Goal: Contribute content: Contribute content

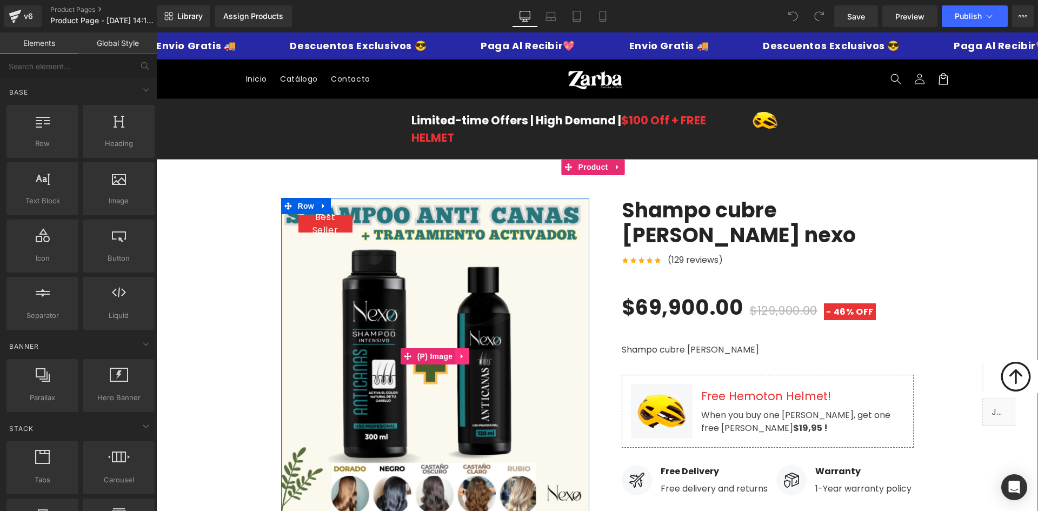
click at [461, 357] on icon at bounding box center [462, 356] width 2 height 5
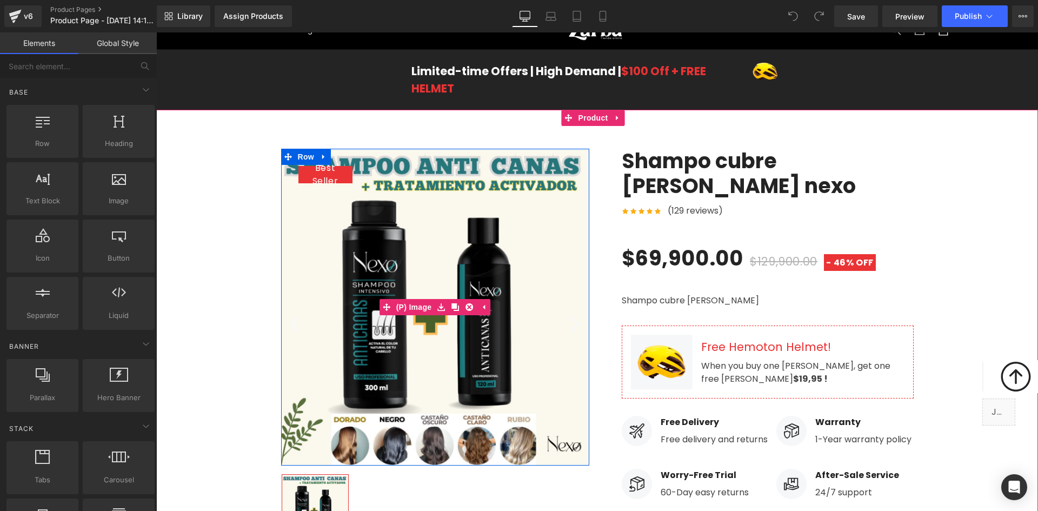
scroll to position [54, 0]
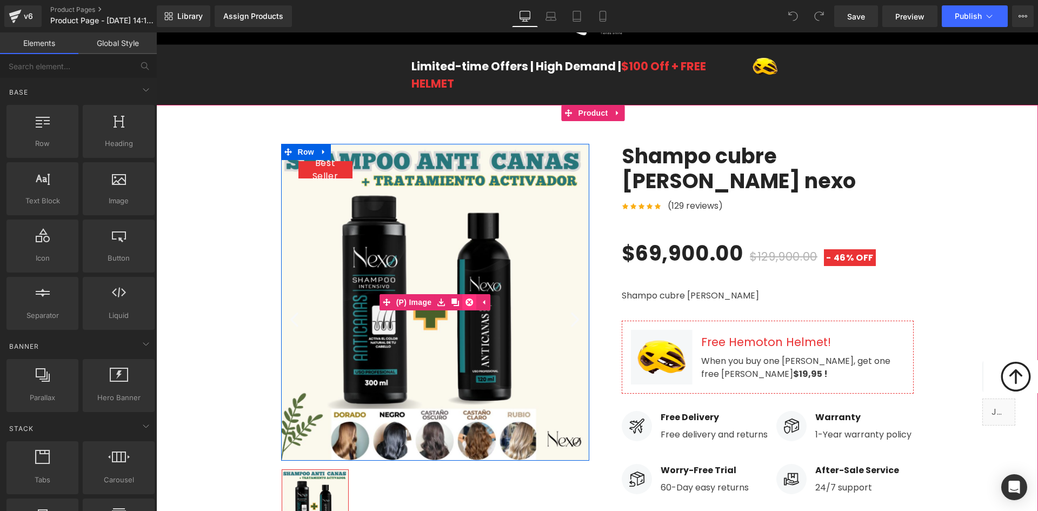
click at [465, 299] on icon at bounding box center [469, 302] width 8 height 8
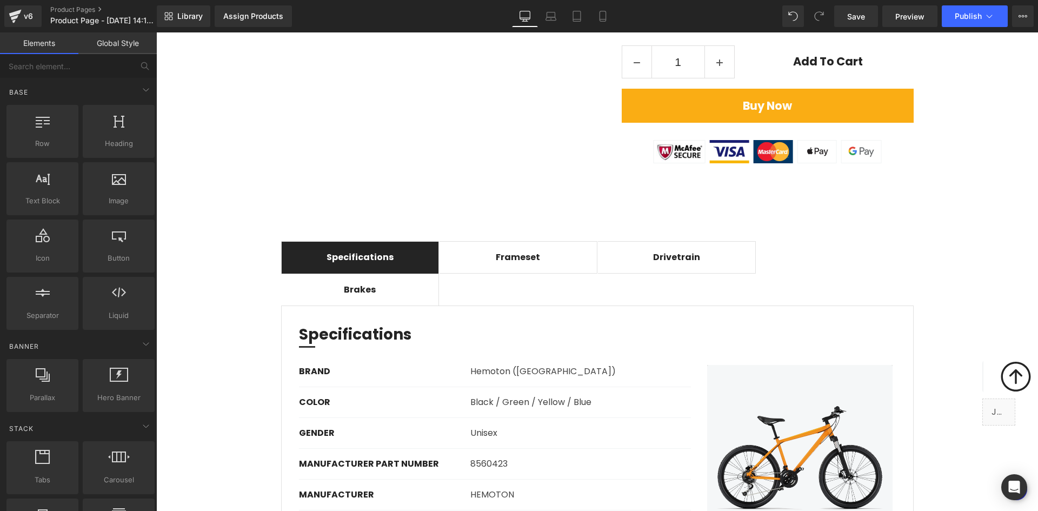
scroll to position [919, 0]
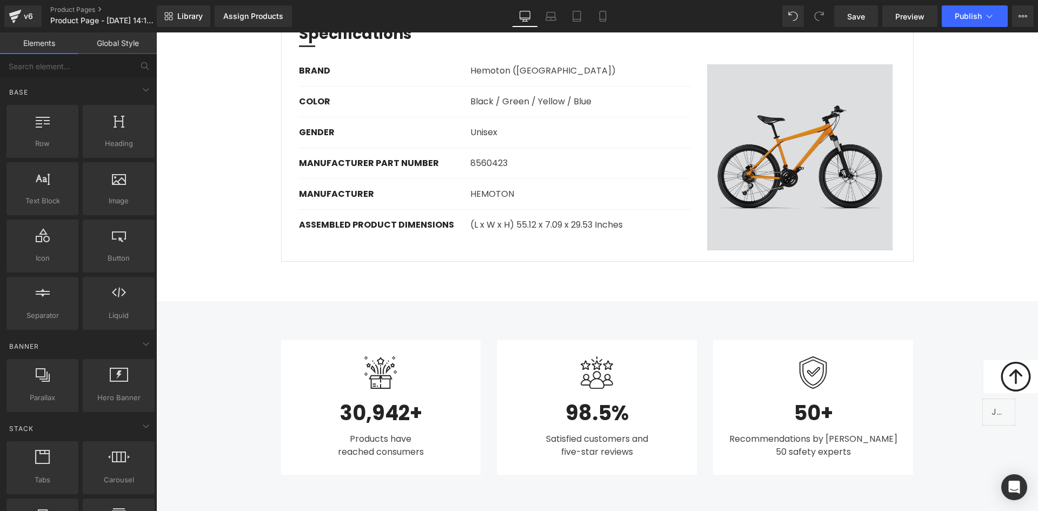
click at [814, 188] on img at bounding box center [800, 157] width 203 height 186
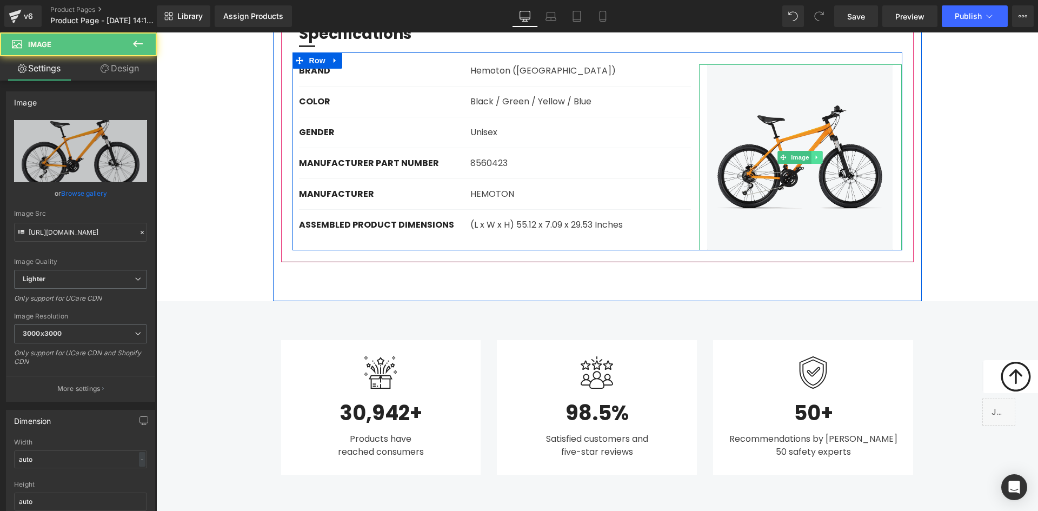
click at [814, 154] on icon at bounding box center [817, 157] width 6 height 6
click at [809, 155] on icon at bounding box center [812, 158] width 6 height 6
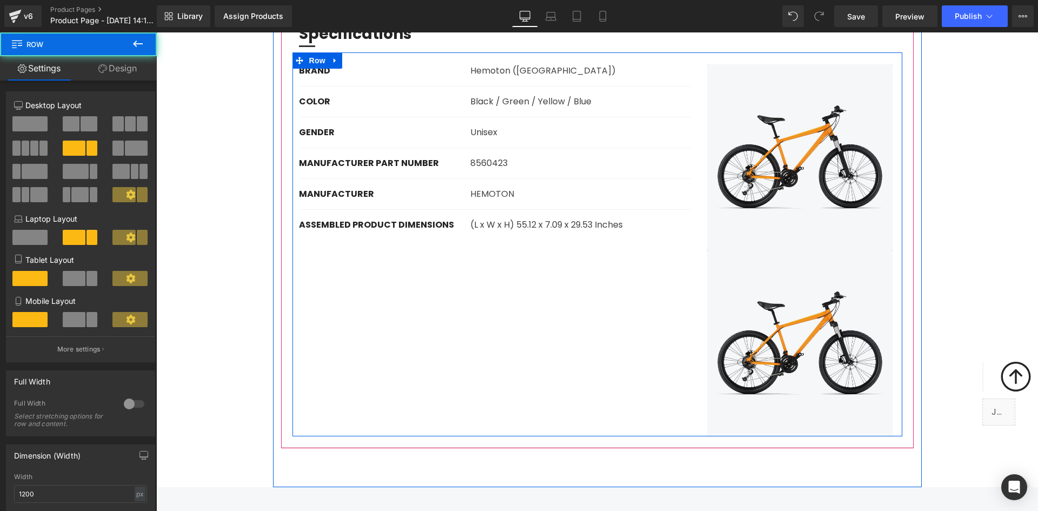
click at [612, 317] on div "BRAND Text Block Hemoton ([GEOGRAPHIC_DATA]) Text Block Row COLOR Text Block Bl…" at bounding box center [597, 244] width 610 height 384
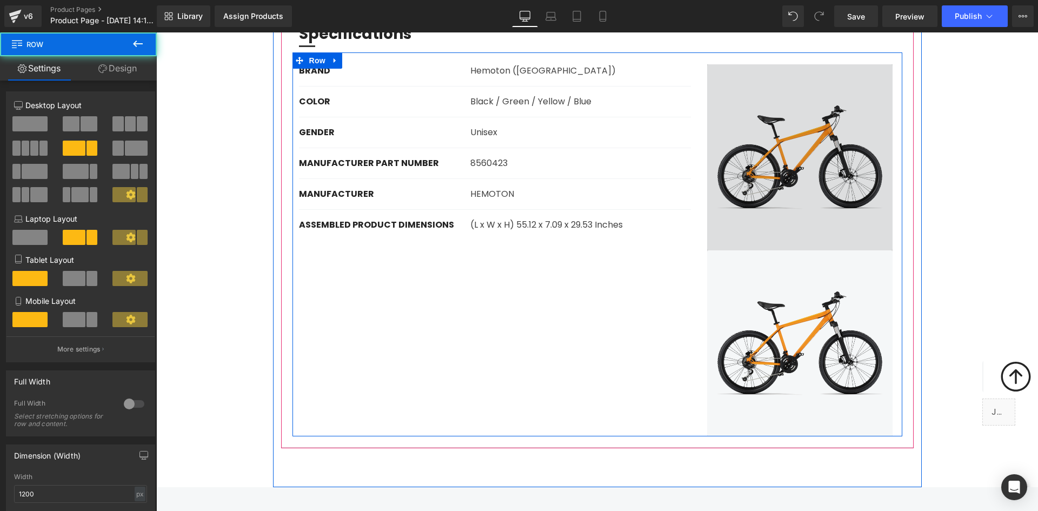
click at [818, 152] on img at bounding box center [800, 157] width 203 height 186
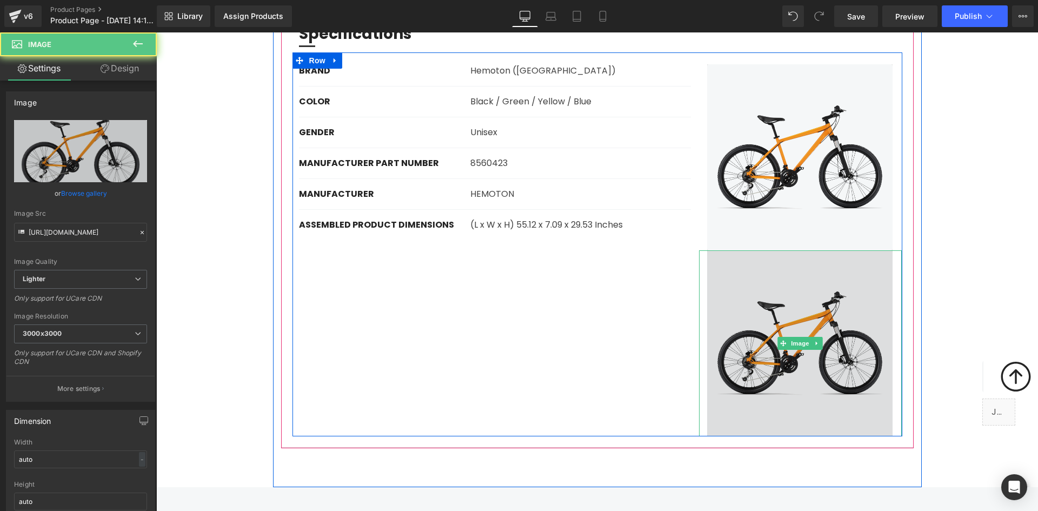
click at [777, 297] on img at bounding box center [800, 343] width 203 height 186
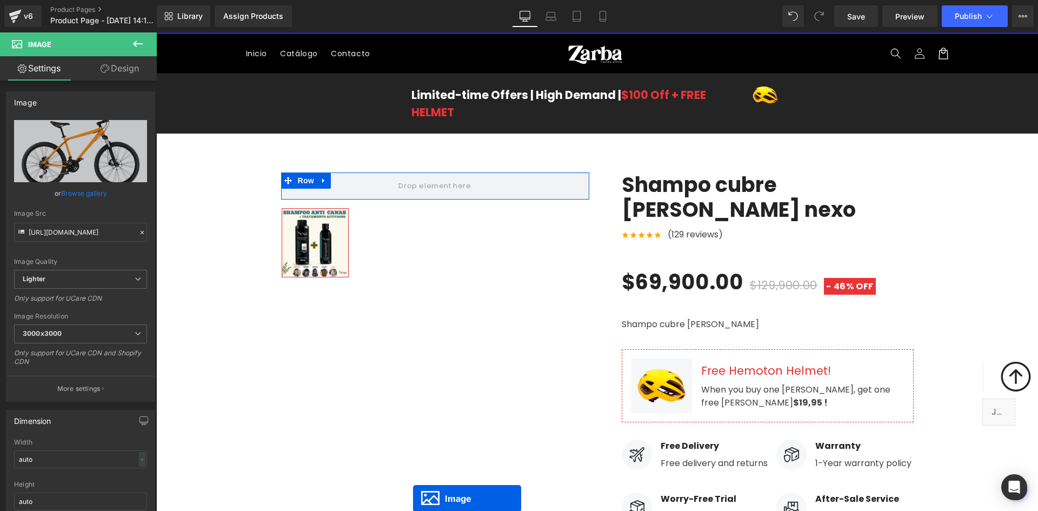
scroll to position [0, 0]
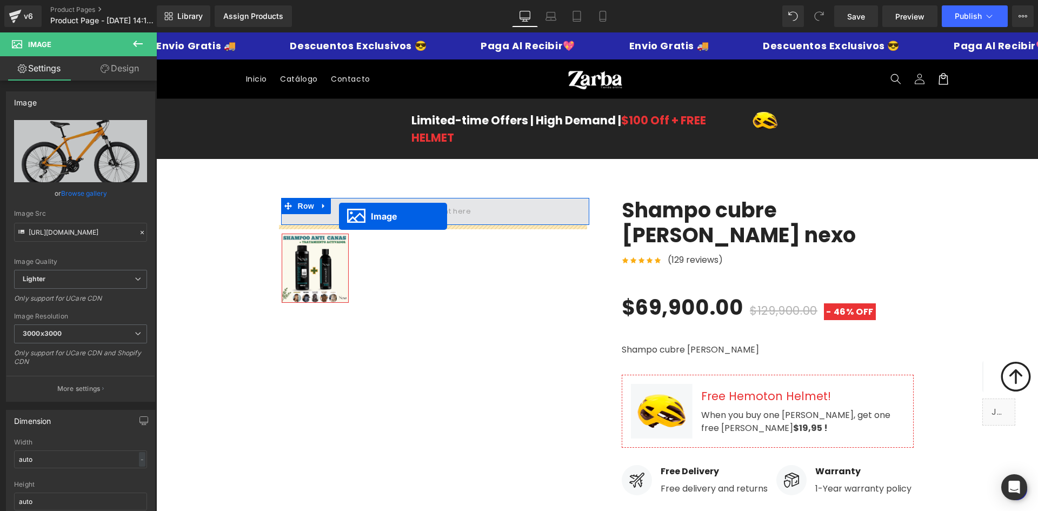
drag, startPoint x: 782, startPoint y: 315, endPoint x: 339, endPoint y: 216, distance: 453.6
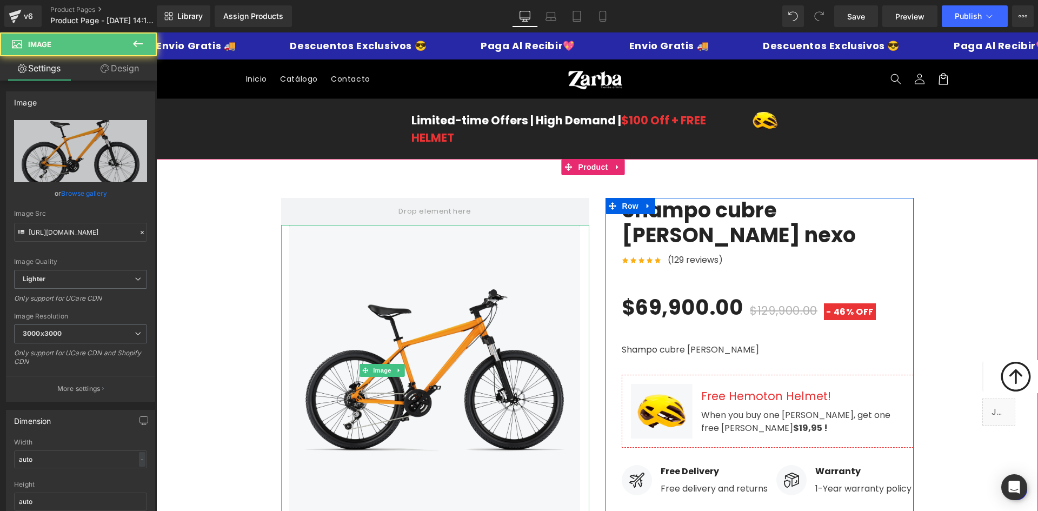
click at [781, 217] on link at bounding box center [786, 223] width 11 height 13
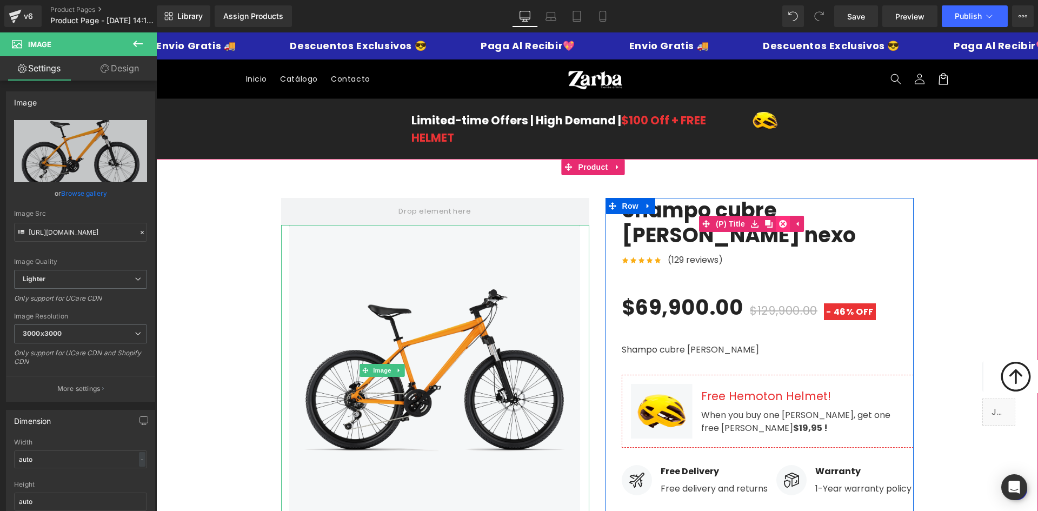
click at [779, 219] on icon at bounding box center [783, 223] width 8 height 8
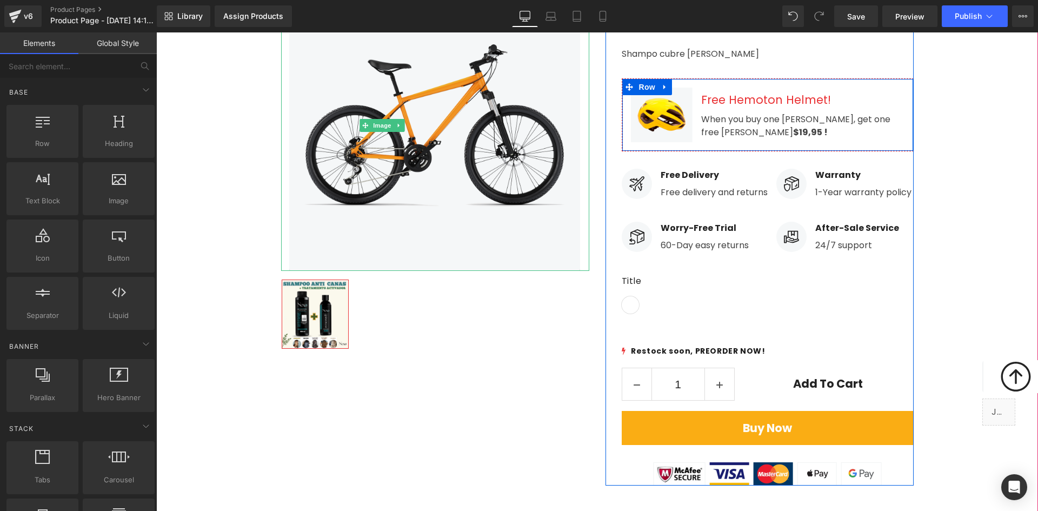
scroll to position [324, 0]
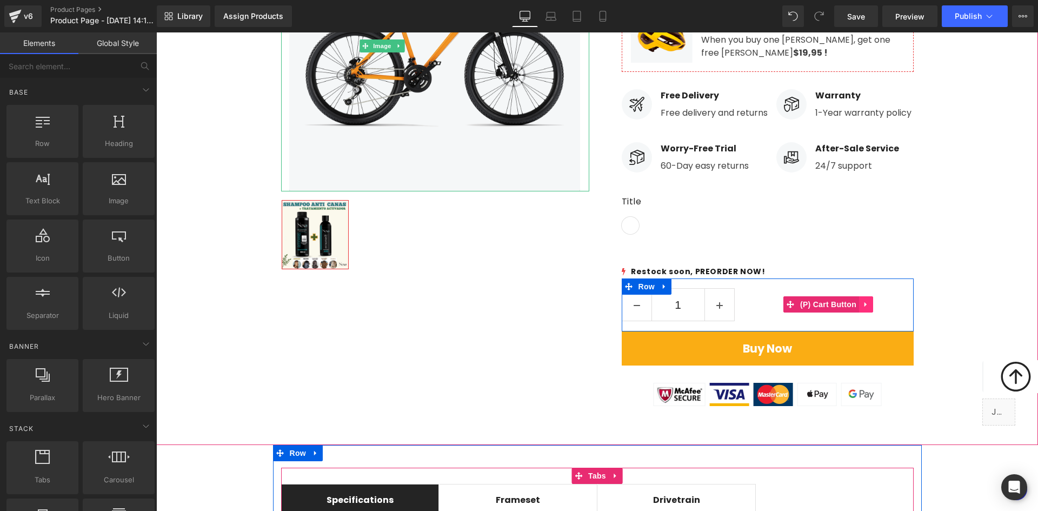
click at [862, 303] on icon at bounding box center [866, 304] width 8 height 8
click at [869, 303] on icon at bounding box center [873, 305] width 8 height 8
click at [706, 304] on icon at bounding box center [710, 305] width 8 height 8
click at [713, 307] on icon at bounding box center [717, 306] width 8 height 8
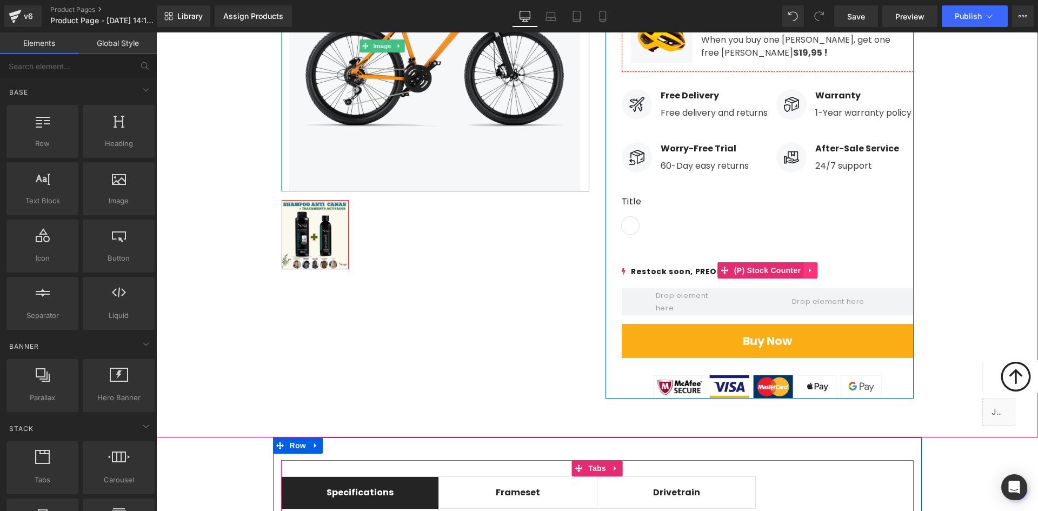
click at [807, 269] on icon at bounding box center [811, 270] width 8 height 8
click at [814, 270] on icon at bounding box center [818, 270] width 8 height 8
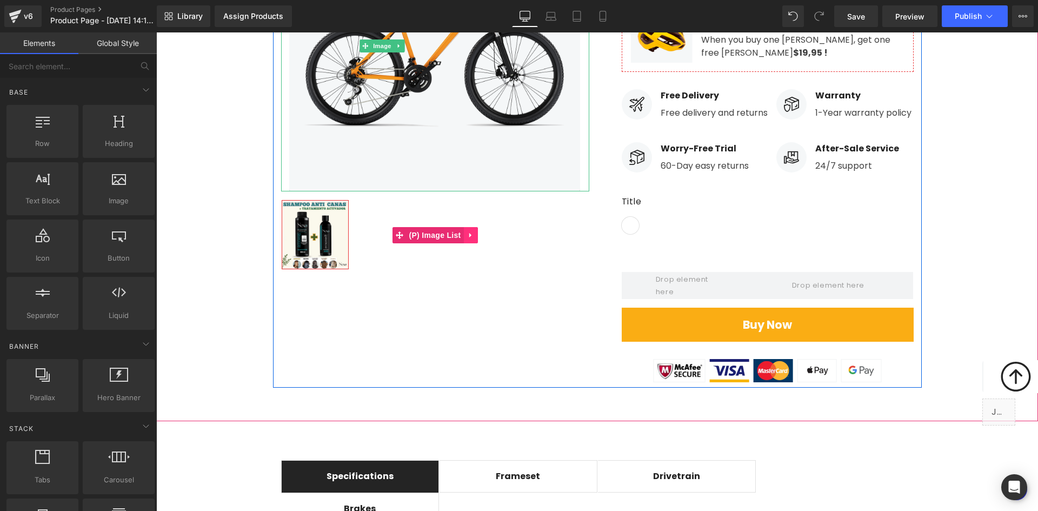
click at [468, 237] on link at bounding box center [471, 235] width 14 height 16
click at [474, 237] on icon at bounding box center [478, 235] width 8 height 8
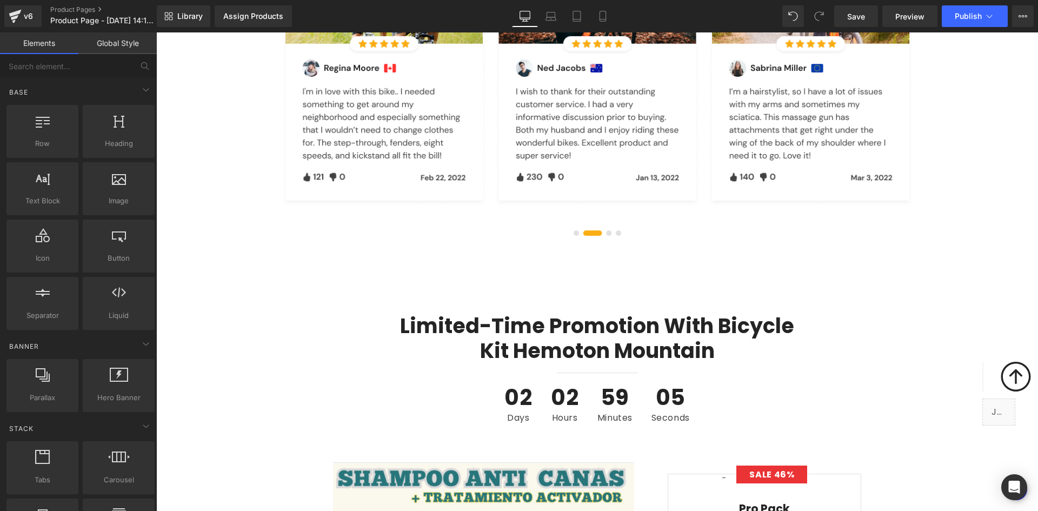
scroll to position [2919, 0]
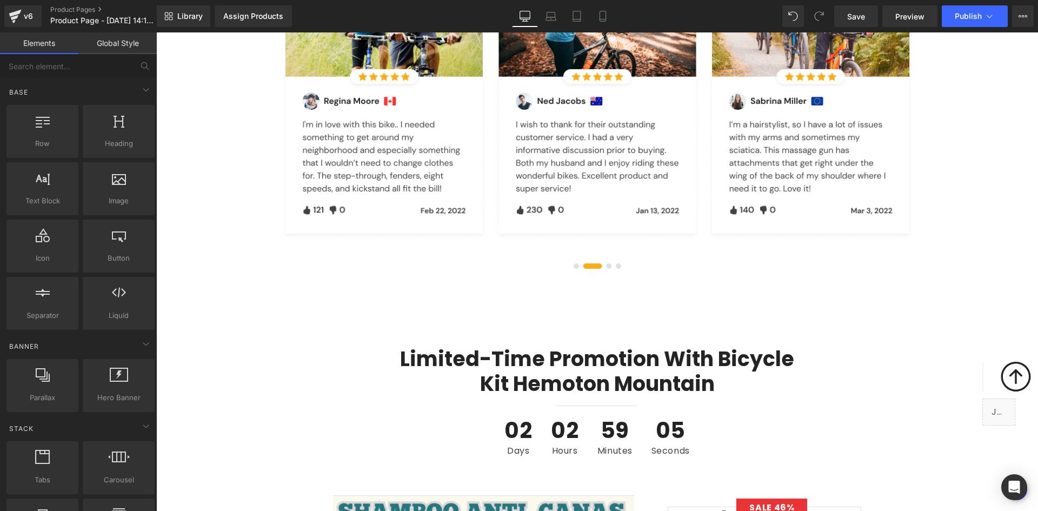
click at [398, 347] on div "Limited-time Promotion With Bicycle Kit Hemoton Mountain Heading Separator 02 D…" at bounding box center [596, 405] width 417 height 117
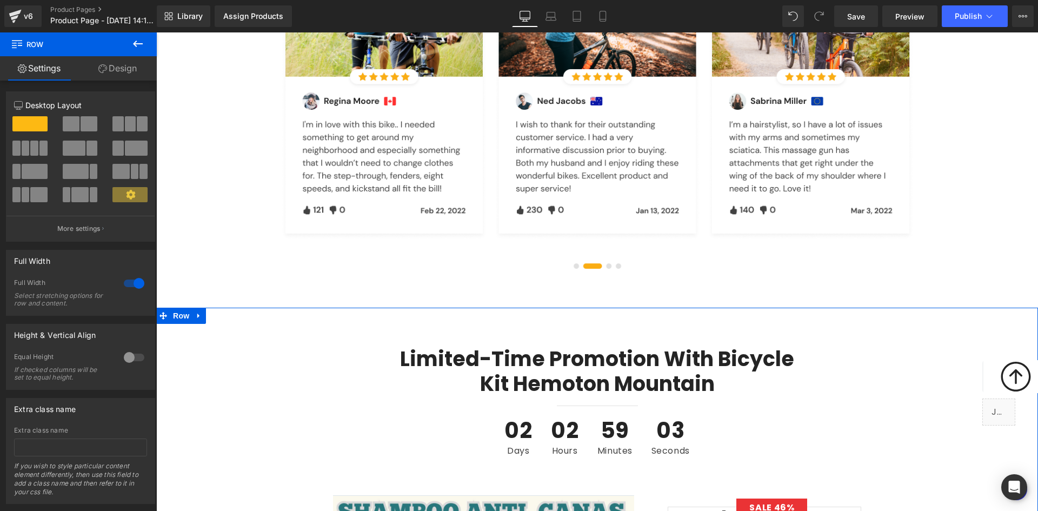
click at [195, 312] on icon at bounding box center [199, 316] width 8 height 8
click at [224, 308] on link at bounding box center [227, 316] width 14 height 16
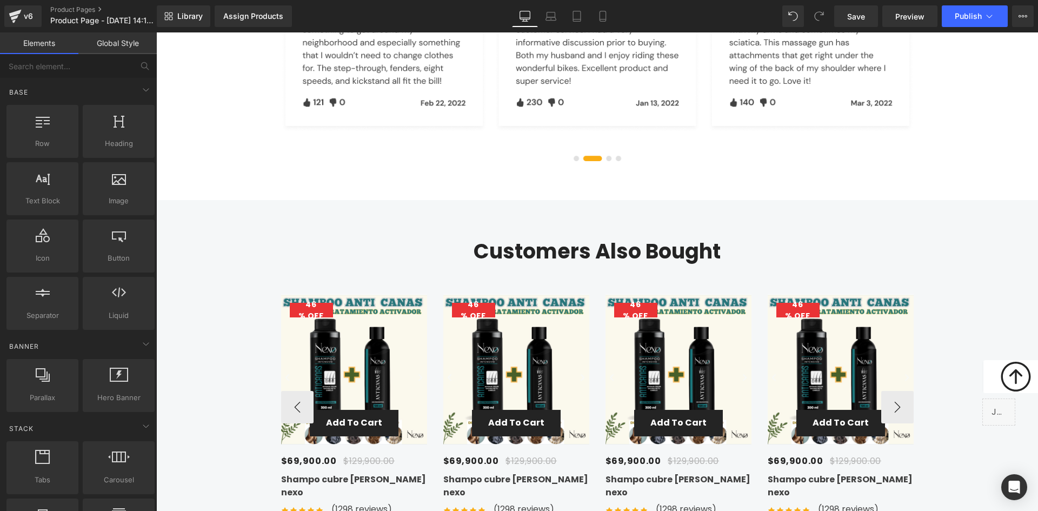
scroll to position [3027, 0]
click at [256, 234] on div "Customers Also Bought Heading 46 % (P) Image" at bounding box center [597, 373] width 882 height 303
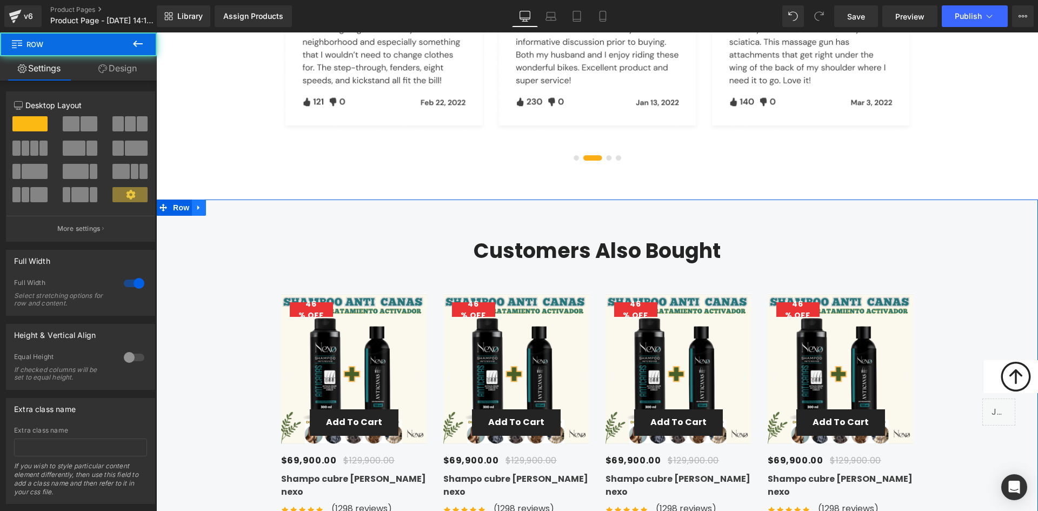
click at [192, 199] on link at bounding box center [199, 207] width 14 height 16
click at [220, 199] on link at bounding box center [227, 207] width 14 height 16
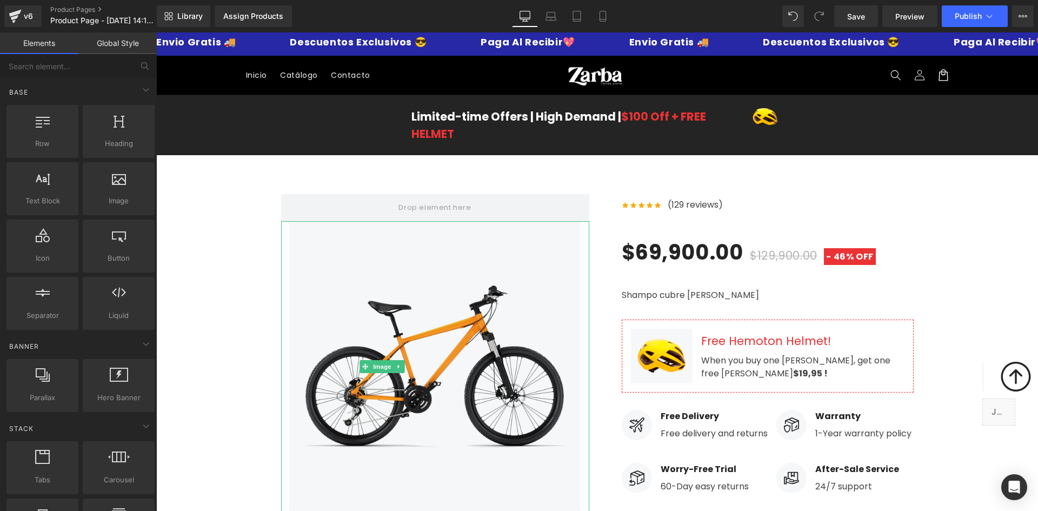
scroll to position [0, 0]
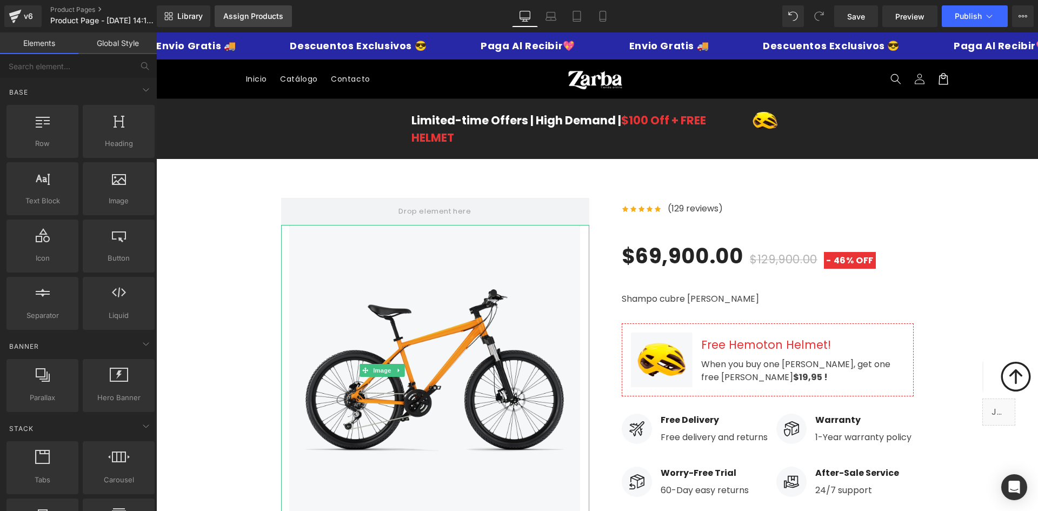
click at [263, 16] on div "Assign Products" at bounding box center [253, 16] width 60 height 9
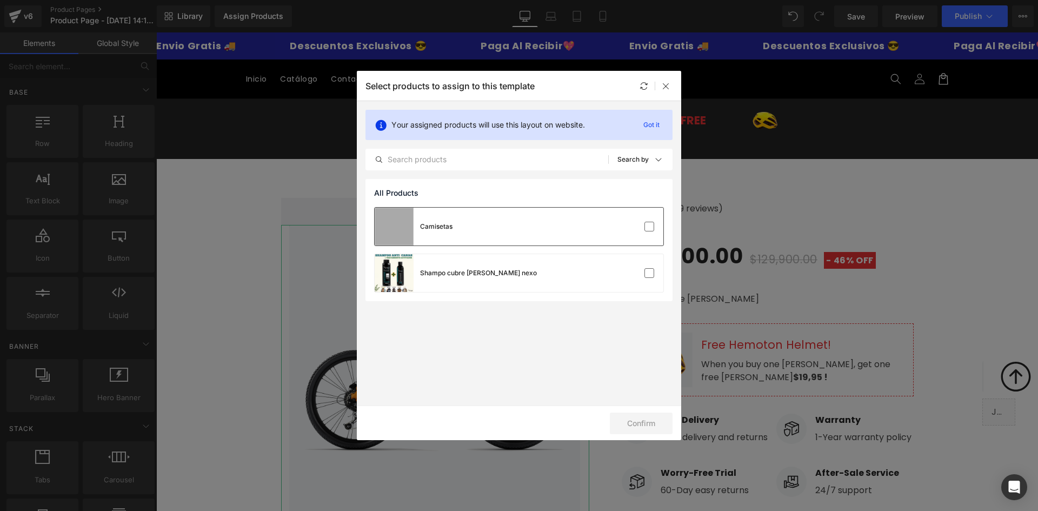
click at [489, 238] on div "Camisetas" at bounding box center [519, 227] width 289 height 38
click at [644, 418] on button "Confirm" at bounding box center [641, 423] width 63 height 22
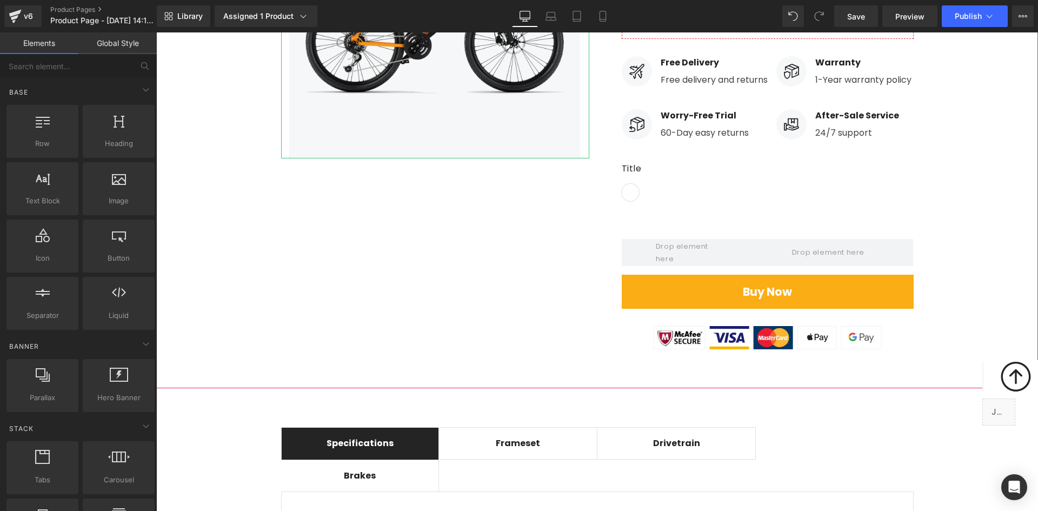
scroll to position [432, 0]
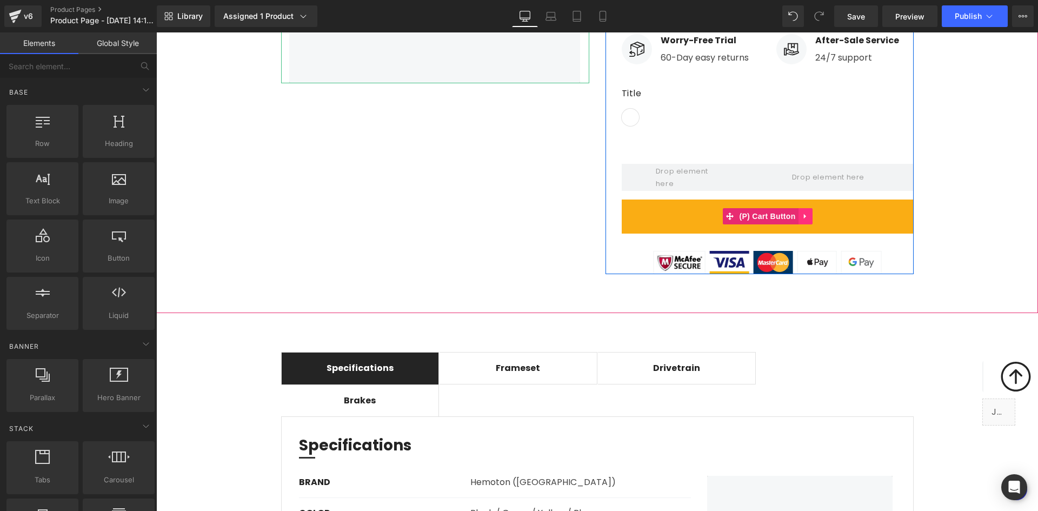
click at [802, 214] on icon at bounding box center [806, 216] width 8 height 8
click at [809, 218] on icon at bounding box center [813, 216] width 8 height 8
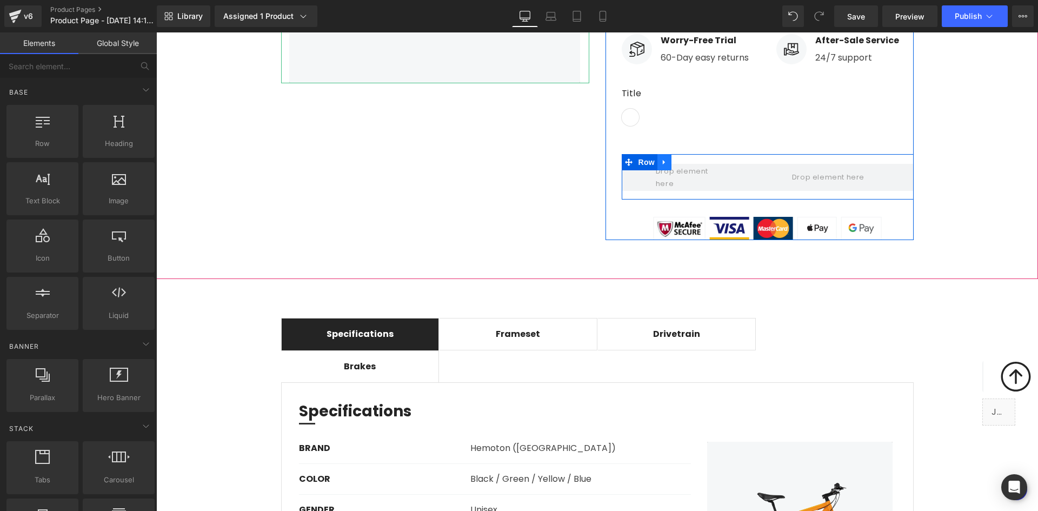
click at [661, 162] on icon at bounding box center [665, 162] width 8 height 8
click at [691, 163] on link at bounding box center [692, 162] width 14 height 16
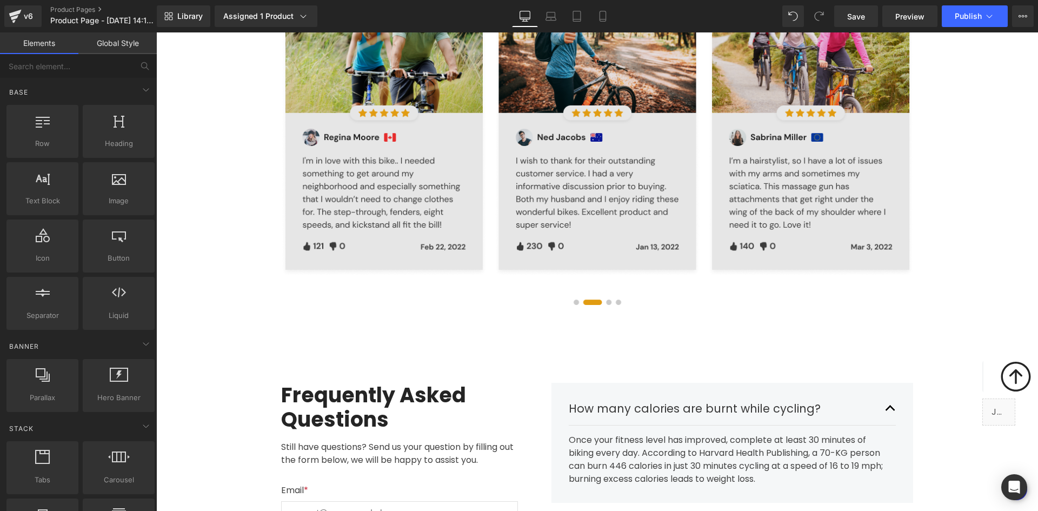
scroll to position [2811, 0]
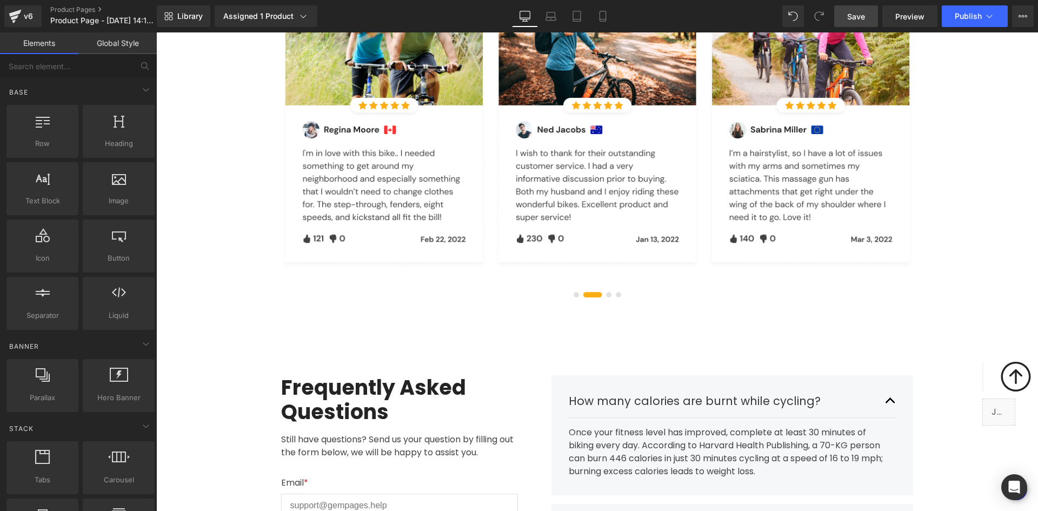
click at [857, 18] on span "Save" at bounding box center [856, 16] width 18 height 11
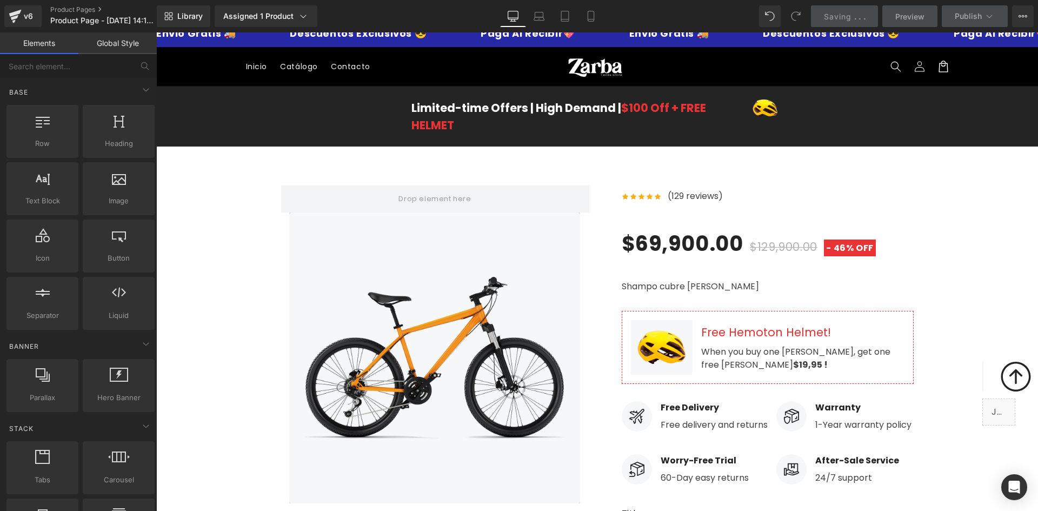
scroll to position [0, 0]
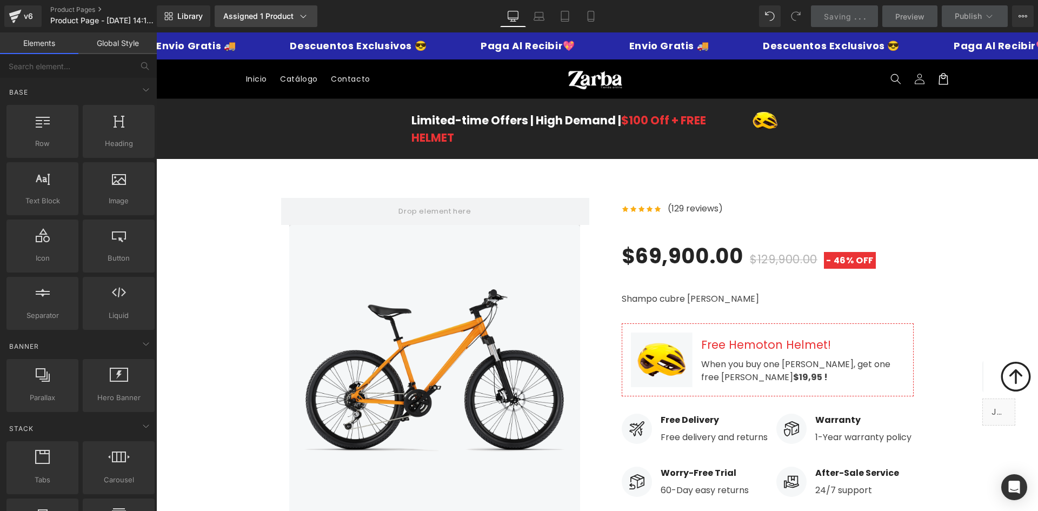
click at [278, 12] on div "Assigned 1 Product" at bounding box center [265, 16] width 85 height 11
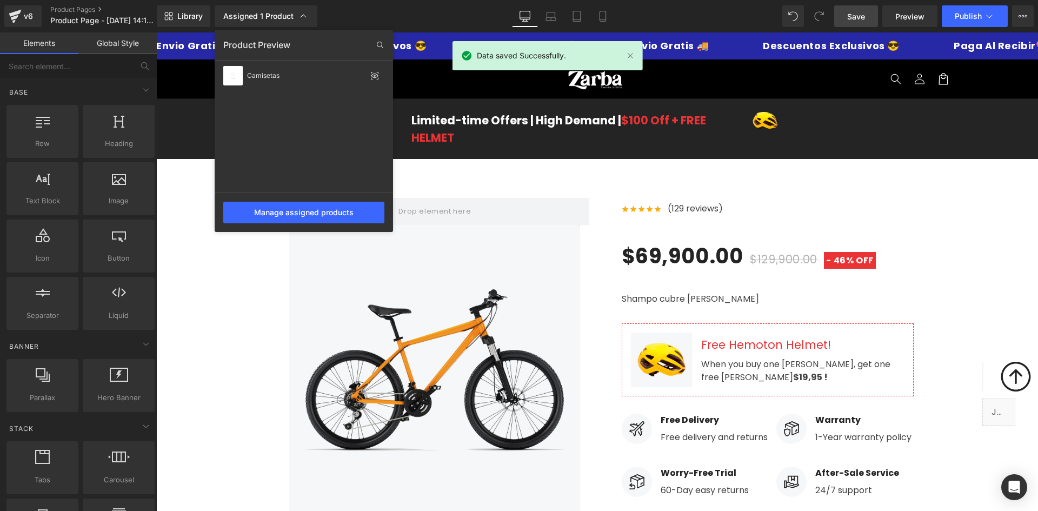
click at [518, 180] on div at bounding box center [597, 271] width 882 height 478
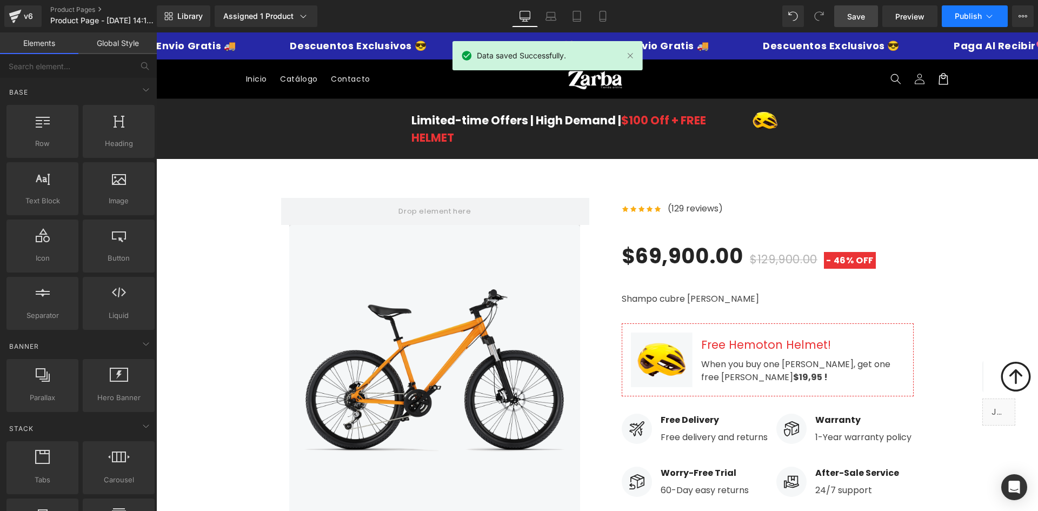
click at [970, 10] on button "Publish" at bounding box center [975, 16] width 66 height 22
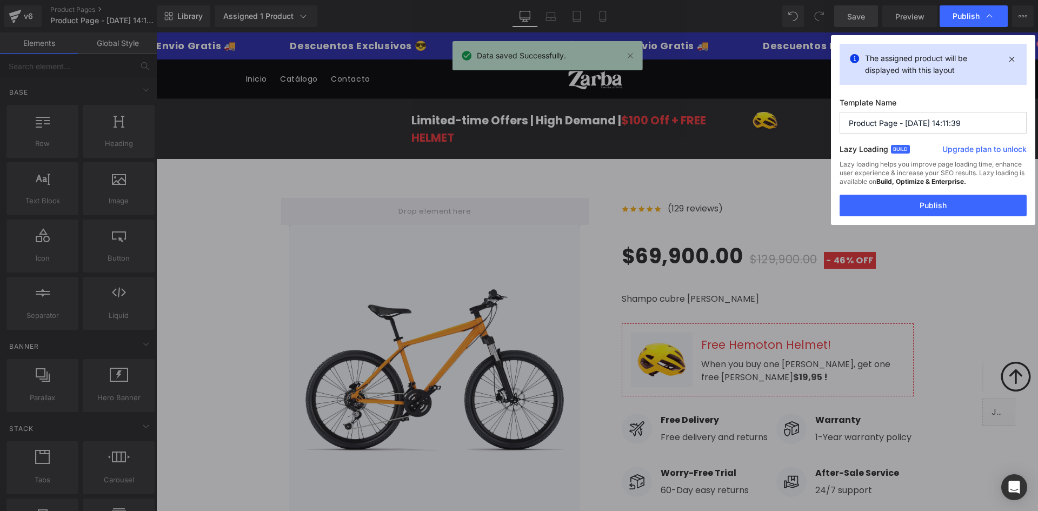
click at [963, 122] on input "Product Page - [DATE] 14:11:39" at bounding box center [933, 123] width 187 height 22
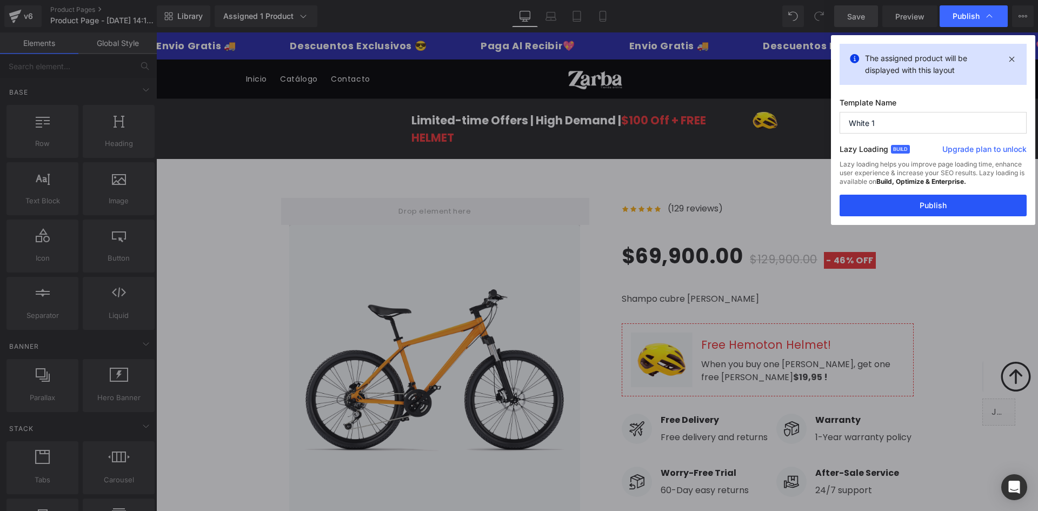
type input "White 1"
click at [954, 199] on button "Publish" at bounding box center [933, 206] width 187 height 22
